Goal: Information Seeking & Learning: Find specific page/section

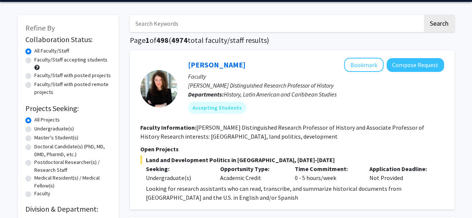
scroll to position [25, 0]
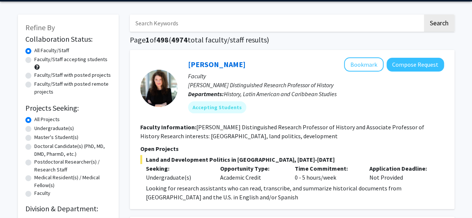
click at [57, 128] on label "Undergraduate(s)" at bounding box center [54, 129] width 40 height 8
click at [39, 128] on input "Undergraduate(s)" at bounding box center [36, 127] width 5 height 5
radio input "true"
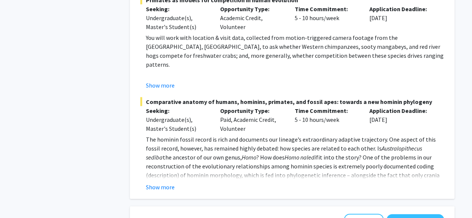
scroll to position [803, 0]
click at [173, 182] on button "Show more" at bounding box center [160, 186] width 29 height 9
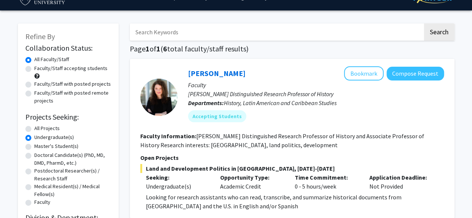
scroll to position [0, 0]
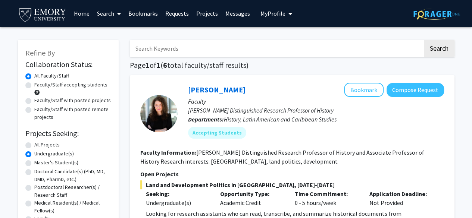
click at [77, 15] on link "Home" at bounding box center [81, 13] width 23 height 26
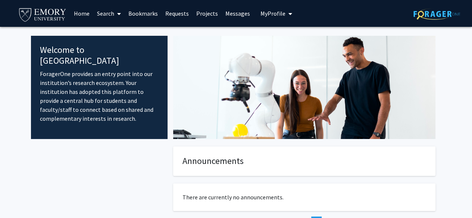
click at [111, 12] on link "Search" at bounding box center [108, 13] width 31 height 26
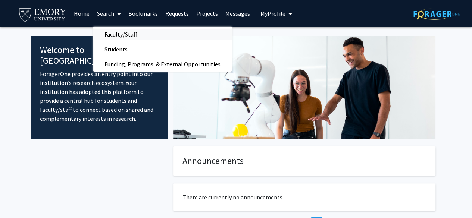
click at [135, 30] on span "Faculty/Staff" at bounding box center [120, 34] width 55 height 15
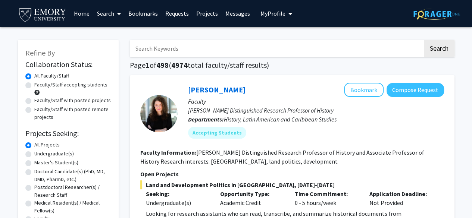
click at [147, 12] on link "Bookmarks" at bounding box center [143, 13] width 37 height 26
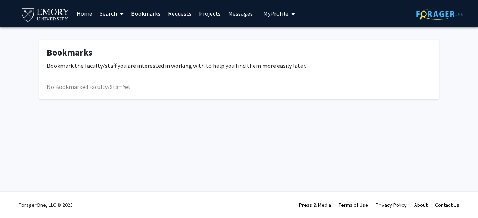
click at [118, 9] on span at bounding box center [120, 14] width 7 height 26
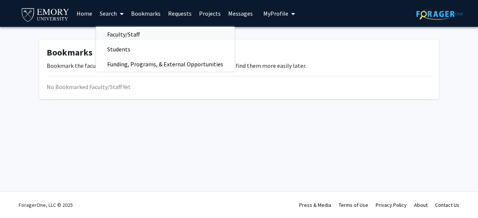
click at [136, 32] on span "Faculty/Staff" at bounding box center [123, 34] width 55 height 15
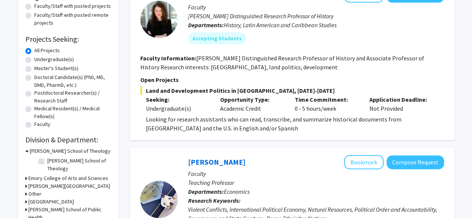
scroll to position [95, 0]
click at [48, 109] on label "Medical Resident(s) / Medical Fellow(s)" at bounding box center [72, 112] width 77 height 16
click at [39, 109] on input "Medical Resident(s) / Medical Fellow(s)" at bounding box center [36, 106] width 5 height 5
radio input "true"
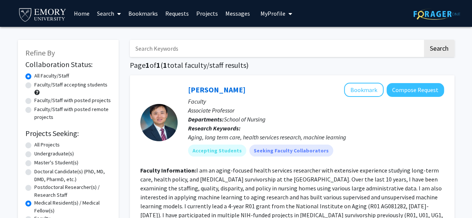
click at [47, 189] on label "Postdoctoral Researcher(s) / Research Staff" at bounding box center [72, 192] width 77 height 16
click at [39, 188] on input "Postdoctoral Researcher(s) / Research Staff" at bounding box center [36, 186] width 5 height 5
radio input "true"
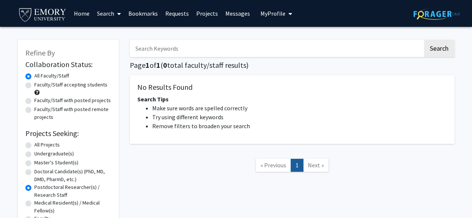
click at [52, 176] on label "Doctoral Candidate(s) (PhD, MD, DMD, PharmD, etc.)" at bounding box center [72, 176] width 77 height 16
click at [39, 173] on input "Doctoral Candidate(s) (PhD, MD, DMD, PharmD, etc.)" at bounding box center [36, 170] width 5 height 5
radio input "true"
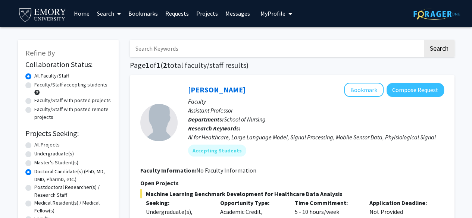
click at [53, 165] on label "Master's Student(s)" at bounding box center [56, 163] width 44 height 8
click at [39, 164] on input "Master's Student(s)" at bounding box center [36, 161] width 5 height 5
radio input "true"
click at [53, 156] on label "Undergraduate(s)" at bounding box center [54, 154] width 40 height 8
click at [39, 155] on input "Undergraduate(s)" at bounding box center [36, 152] width 5 height 5
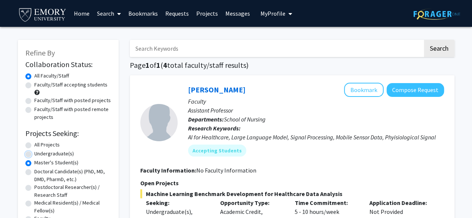
radio input "true"
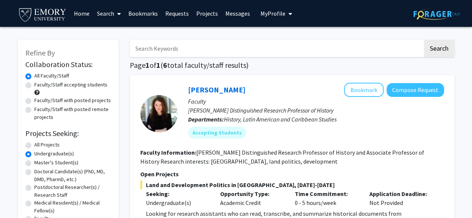
click at [45, 146] on label "All Projects" at bounding box center [46, 145] width 25 height 8
click at [39, 146] on input "All Projects" at bounding box center [36, 143] width 5 height 5
radio input "true"
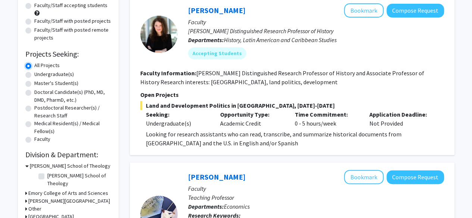
scroll to position [80, 0]
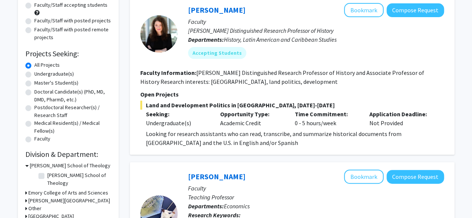
click at [41, 141] on label "Faculty" at bounding box center [42, 139] width 16 height 8
click at [39, 140] on input "Faculty" at bounding box center [36, 137] width 5 height 5
radio input "true"
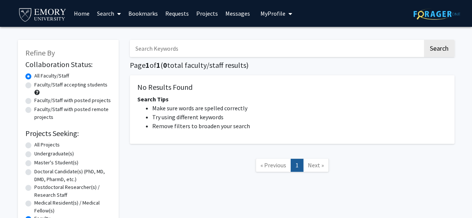
click at [43, 143] on label "All Projects" at bounding box center [46, 145] width 25 height 8
click at [39, 143] on input "All Projects" at bounding box center [36, 143] width 5 height 5
radio input "true"
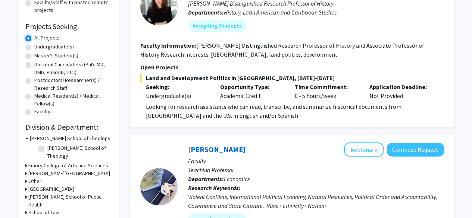
scroll to position [138, 0]
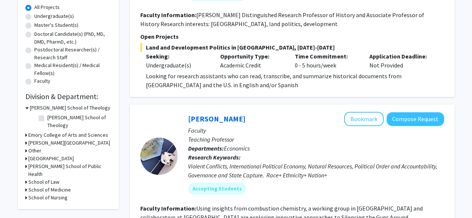
click at [26, 108] on icon at bounding box center [26, 108] width 3 height 8
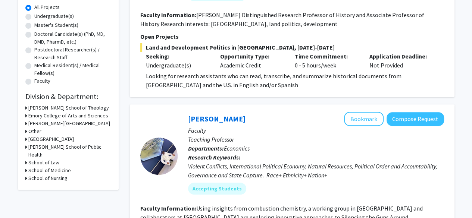
click at [31, 167] on h3 "School of Medicine" at bounding box center [49, 171] width 43 height 8
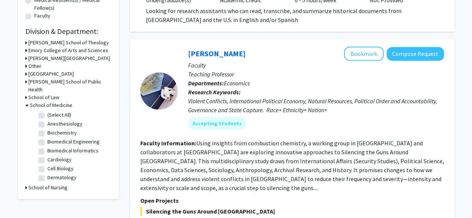
scroll to position [203, 0]
click at [47, 156] on label "Cardiology" at bounding box center [59, 160] width 24 height 8
click at [47, 156] on input "Cardiology" at bounding box center [49, 158] width 5 height 5
checkbox input "true"
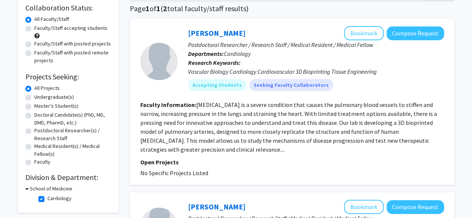
scroll to position [60, 0]
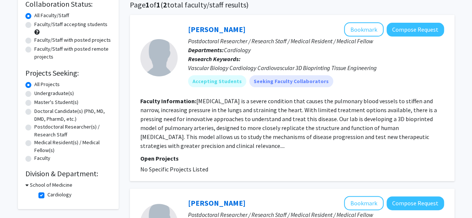
click at [47, 194] on label "Cardiology" at bounding box center [59, 195] width 24 height 8
click at [47, 194] on input "Cardiology" at bounding box center [49, 193] width 5 height 5
checkbox input "false"
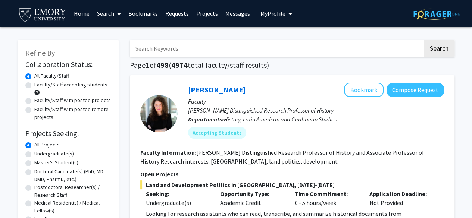
click at [40, 186] on label "Postdoctoral Researcher(s) / Research Staff" at bounding box center [72, 192] width 77 height 16
click at [39, 186] on input "Postdoctoral Researcher(s) / Research Staff" at bounding box center [36, 186] width 5 height 5
radio input "true"
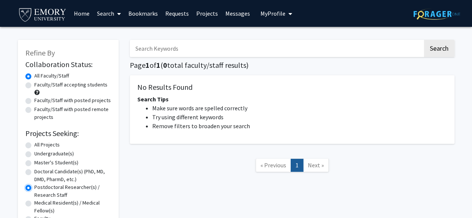
scroll to position [78, 0]
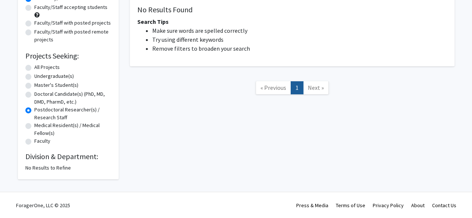
click at [34, 67] on label "All Projects" at bounding box center [46, 67] width 25 height 8
click at [34, 67] on input "All Projects" at bounding box center [36, 65] width 5 height 5
radio input "true"
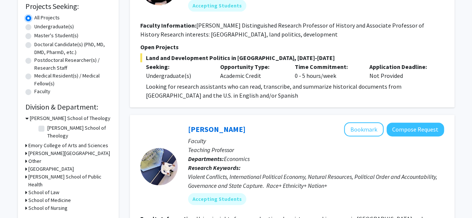
scroll to position [128, 0]
click at [36, 141] on h3 "Emory College of Arts and Sciences" at bounding box center [68, 145] width 80 height 8
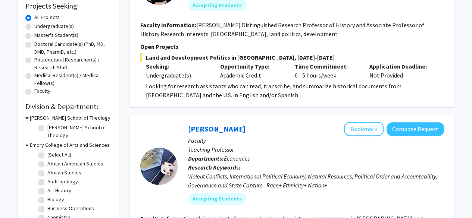
click at [27, 118] on icon at bounding box center [26, 118] width 3 height 8
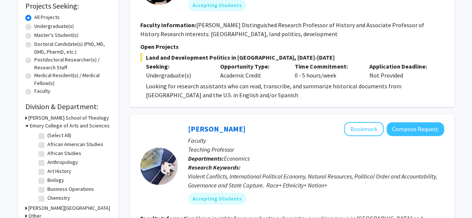
click at [47, 182] on label "Biology" at bounding box center [55, 180] width 17 height 8
click at [47, 181] on input "Biology" at bounding box center [49, 178] width 5 height 5
checkbox input "true"
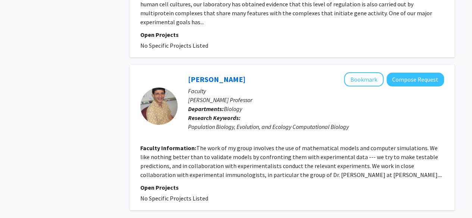
scroll to position [1524, 0]
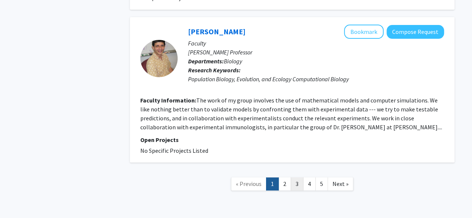
click at [291, 178] on link "3" at bounding box center [297, 184] width 13 height 13
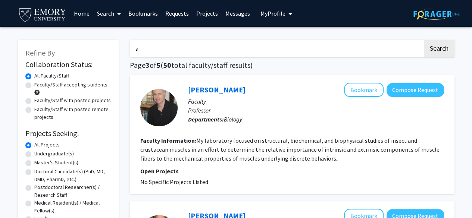
click at [263, 44] on input "a" at bounding box center [276, 48] width 293 height 17
type input "[PERSON_NAME]"
click at [424, 40] on button "Search" at bounding box center [439, 48] width 31 height 17
checkbox input "false"
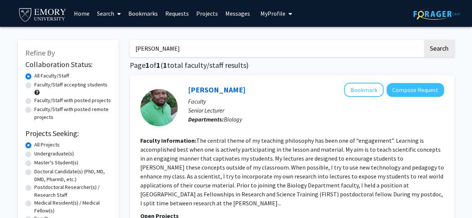
click at [201, 18] on link "Projects" at bounding box center [206, 13] width 29 height 26
